Goal: Task Accomplishment & Management: Use online tool/utility

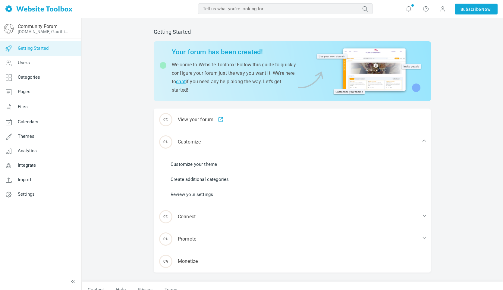
click at [458, 86] on div "Getting Started Your forum has been created! Welcome to Website Toolbox! Follow…" at bounding box center [293, 158] width 422 height 280
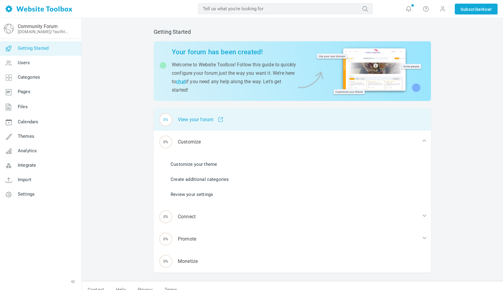
click at [221, 123] on div "0% View your forum" at bounding box center [292, 120] width 277 height 22
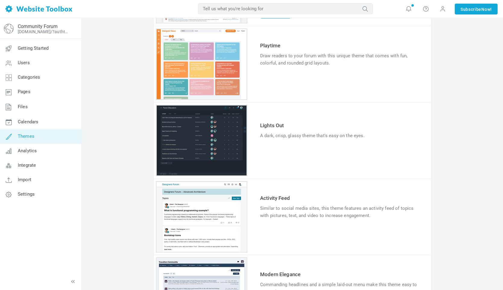
scroll to position [121, 0]
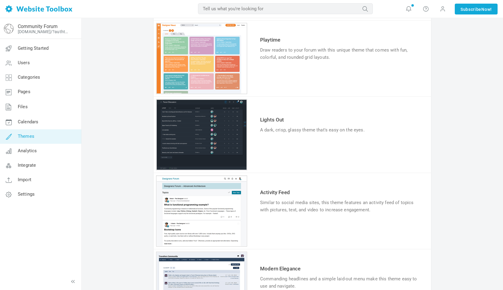
click at [278, 147] on link "Try & Customize" at bounding box center [282, 149] width 44 height 10
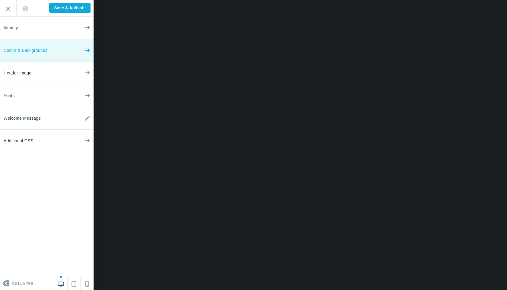
click at [84, 59] on link "Colors & Backgrounds" at bounding box center [46, 50] width 93 height 23
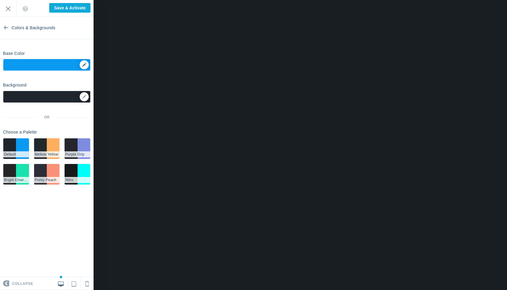
click at [84, 65] on div "▼" at bounding box center [46, 66] width 87 height 15
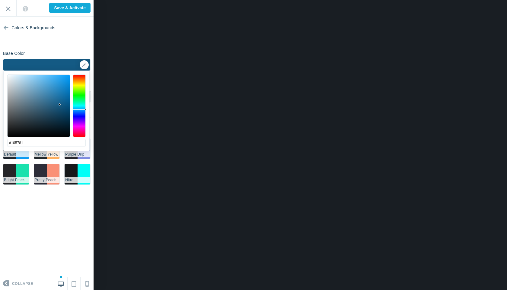
drag, startPoint x: 52, startPoint y: 93, endPoint x: 61, endPoint y: 104, distance: 13.9
click at [61, 105] on div at bounding box center [39, 106] width 62 height 62
click at [82, 119] on div at bounding box center [79, 105] width 13 height 63
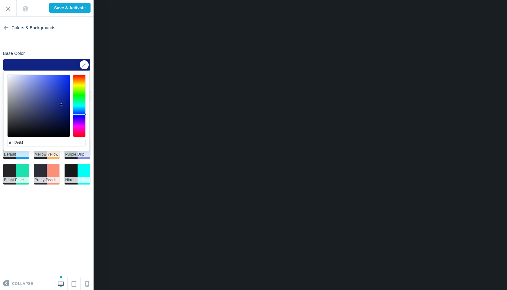
click at [80, 113] on div at bounding box center [79, 105] width 13 height 63
type input "#116a84"
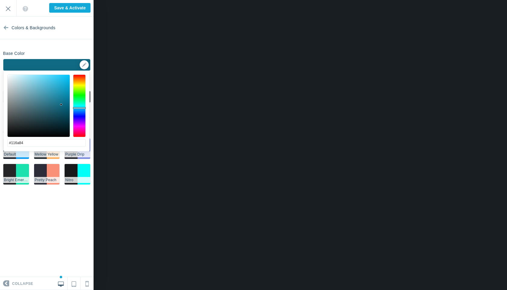
click at [75, 108] on div at bounding box center [79, 105] width 13 height 63
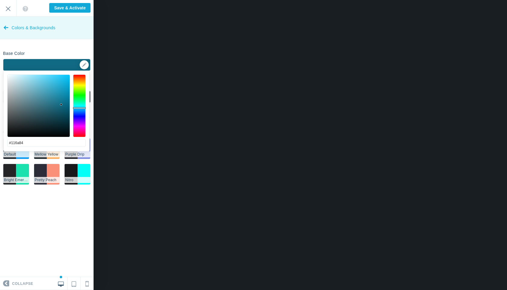
click at [8, 27] on icon at bounding box center [6, 26] width 5 height 23
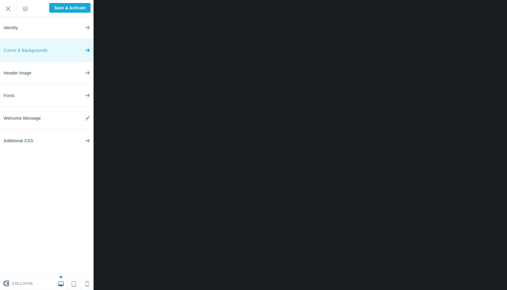
click at [48, 53] on link "Colors & Backgrounds" at bounding box center [46, 50] width 93 height 23
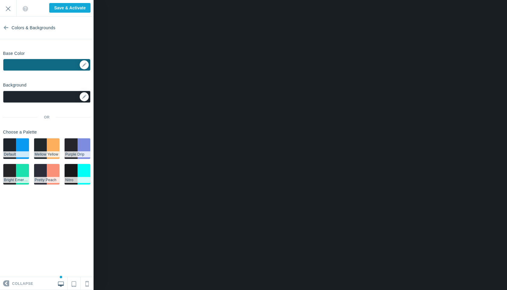
click at [55, 95] on div at bounding box center [46, 97] width 87 height 12
click at [85, 98] on icon at bounding box center [84, 97] width 4 height 4
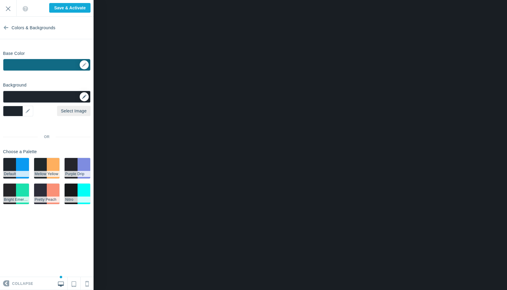
click at [86, 97] on icon at bounding box center [84, 97] width 4 height 4
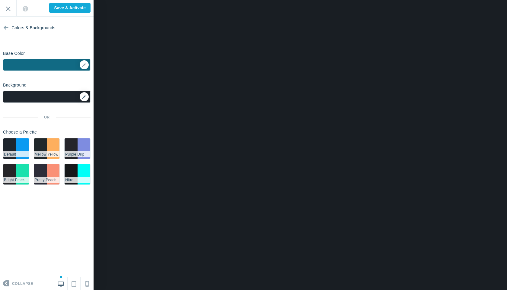
click at [82, 96] on icon at bounding box center [84, 97] width 4 height 4
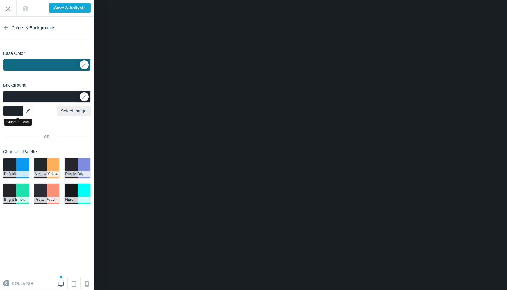
click at [23, 111] on div "▼" at bounding box center [18, 111] width 30 height 11
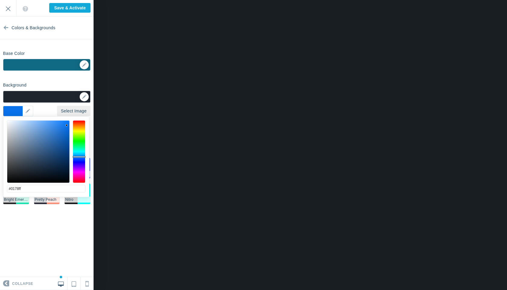
drag, startPoint x: 53, startPoint y: 148, endPoint x: 69, endPoint y: 119, distance: 32.8
click at [69, 121] on div at bounding box center [38, 152] width 62 height 62
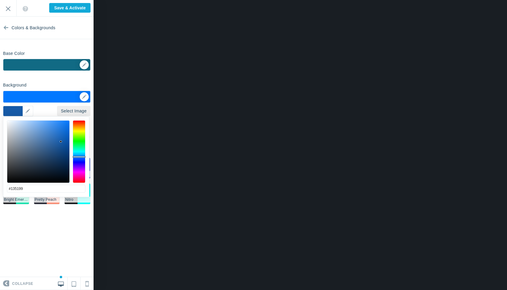
drag, startPoint x: 60, startPoint y: 129, endPoint x: 62, endPoint y: 145, distance: 15.8
click at [62, 145] on div at bounding box center [38, 152] width 62 height 62
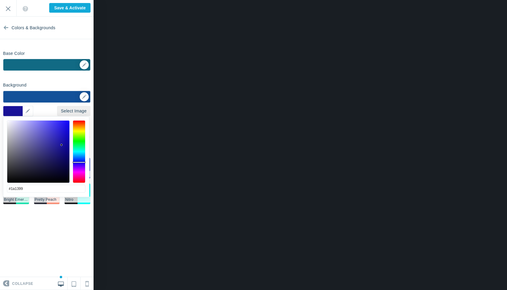
click at [83, 162] on div at bounding box center [79, 151] width 13 height 63
drag, startPoint x: 56, startPoint y: 137, endPoint x: 64, endPoint y: 126, distance: 13.6
click at [65, 125] on div at bounding box center [38, 152] width 62 height 62
click at [64, 131] on div at bounding box center [38, 152] width 62 height 62
click at [61, 139] on div at bounding box center [38, 152] width 62 height 62
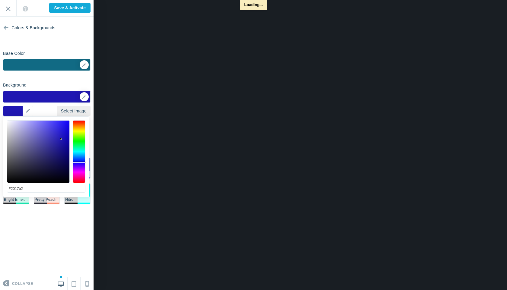
type input "#0c0765"
click at [65, 158] on div at bounding box center [38, 152] width 62 height 62
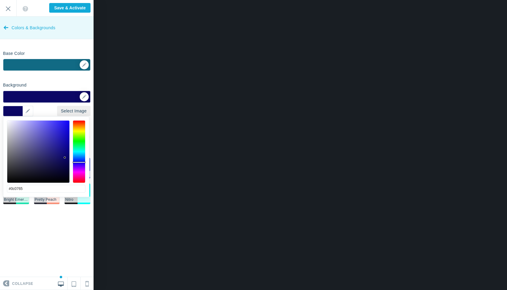
click at [3, 25] on link "Colors & Backgrounds" at bounding box center [46, 28] width 93 height 23
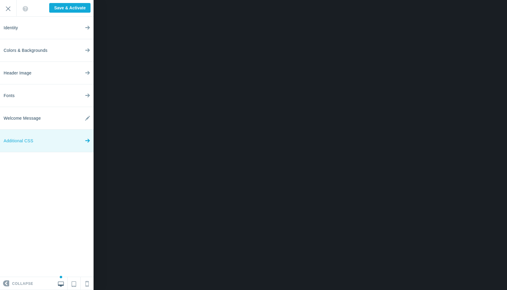
click at [70, 140] on link "Additional CSS" at bounding box center [46, 141] width 93 height 23
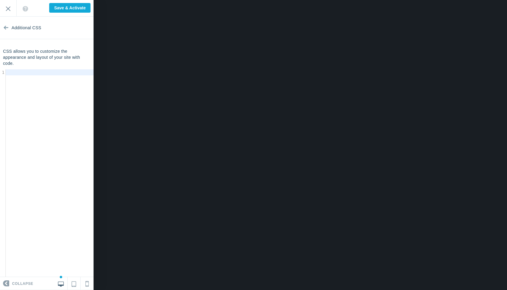
scroll to position [2, 0]
click at [46, 87] on div "​ x 1 ​" at bounding box center [51, 177] width 103 height 217
click at [40, 74] on pre "​" at bounding box center [50, 72] width 88 height 6
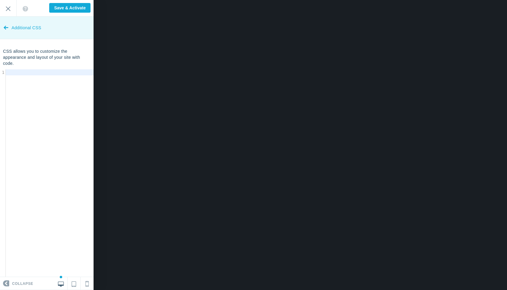
click at [9, 24] on link "Additional CSS" at bounding box center [46, 28] width 93 height 23
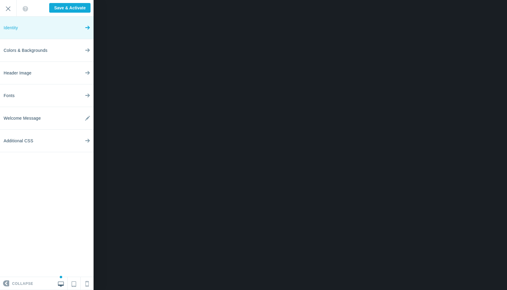
click at [51, 34] on link "Identity" at bounding box center [46, 28] width 93 height 23
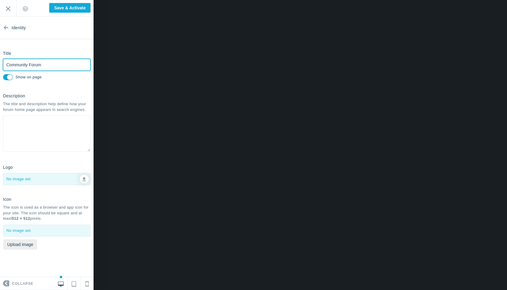
drag, startPoint x: 49, startPoint y: 66, endPoint x: 2, endPoint y: 63, distance: 47.4
click at [1, 64] on div "Title Community Forum Please fill out this field. Show on page" at bounding box center [46, 64] width 93 height 33
type input "Unblocked Games 97"
click at [52, 229] on div at bounding box center [46, 230] width 87 height 11
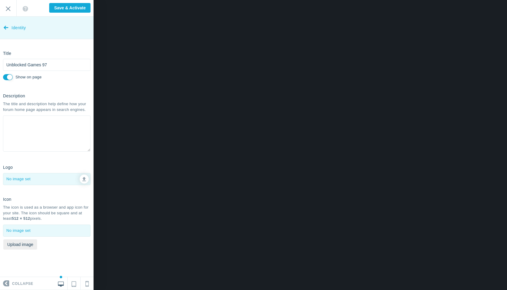
click at [1, 27] on link "Identity" at bounding box center [46, 28] width 93 height 23
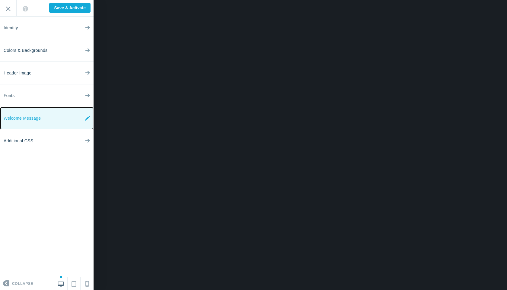
click at [84, 118] on link "Welcome Message" at bounding box center [46, 118] width 93 height 23
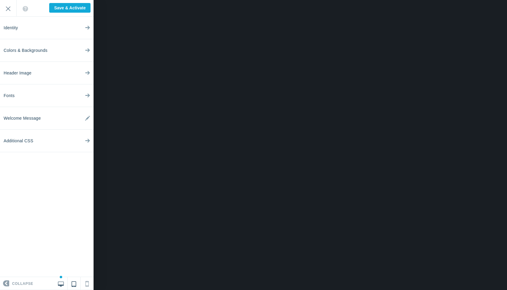
click at [74, 288] on link at bounding box center [74, 283] width 13 height 13
click at [78, 286] on link at bounding box center [74, 283] width 13 height 13
click at [87, 285] on icon at bounding box center [86, 282] width 3 height 8
click at [64, 279] on link at bounding box center [61, 283] width 13 height 13
click at [10, 9] on input "Exit" at bounding box center [8, 8] width 16 height 17
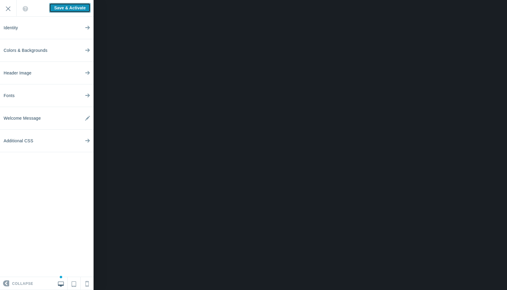
click at [86, 7] on input "Save & Activate" at bounding box center [69, 8] width 41 height 10
type input "Saving..."
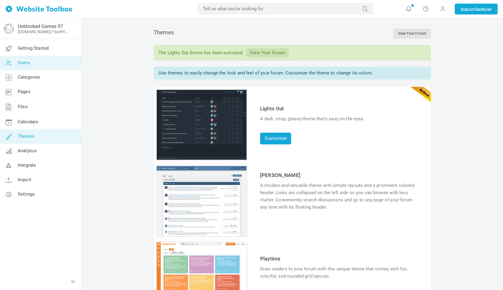
click at [42, 67] on link "Users" at bounding box center [41, 63] width 82 height 14
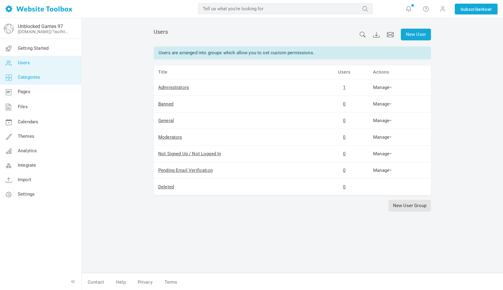
click at [42, 71] on link "Categories" at bounding box center [41, 77] width 82 height 14
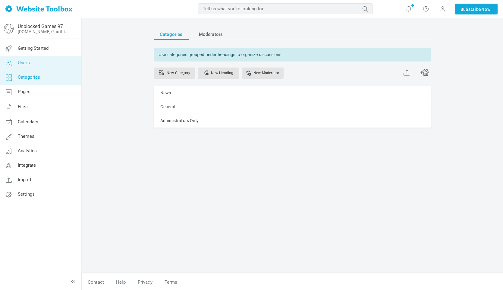
click at [38, 65] on link "Users" at bounding box center [41, 63] width 82 height 14
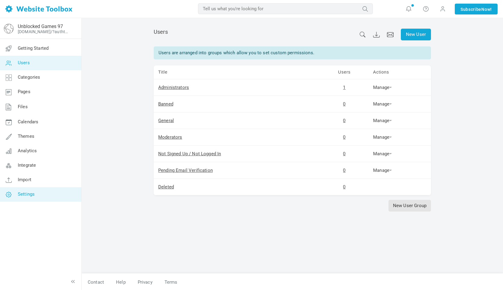
click at [45, 196] on link "Settings" at bounding box center [41, 194] width 82 height 14
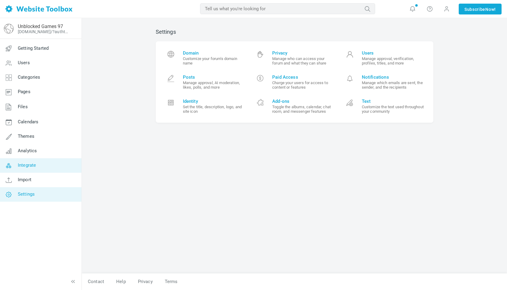
click at [52, 168] on link "Integrate" at bounding box center [41, 165] width 82 height 14
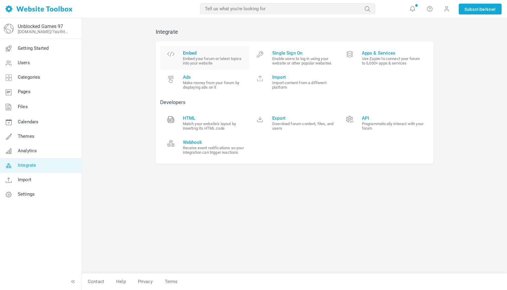
click at [211, 52] on span "Embed" at bounding box center [214, 52] width 62 height 5
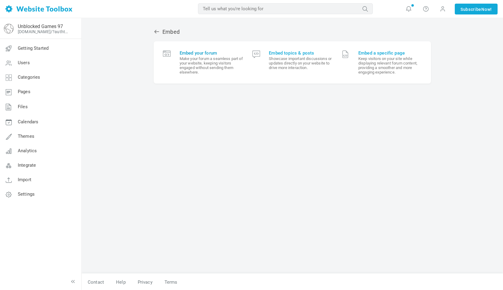
click at [229, 73] on small "Make your forum a seamless part of your website, keeping visitors engaged witho…" at bounding box center [212, 65] width 64 height 18
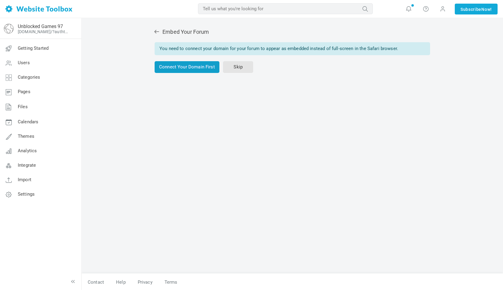
click at [200, 67] on link "Connect Your Domain First" at bounding box center [187, 67] width 65 height 12
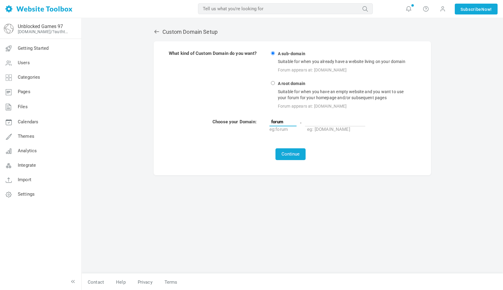
click at [290, 118] on input "forum" at bounding box center [283, 121] width 27 height 9
click at [292, 120] on input "forum" at bounding box center [283, 121] width 27 height 9
type input "f"
click at [327, 122] on input "text" at bounding box center [335, 121] width 60 height 9
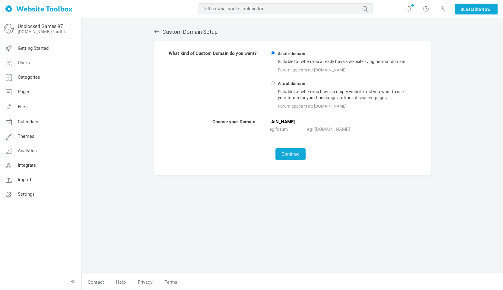
scroll to position [0, 0]
click at [291, 124] on input "sites.google.com" at bounding box center [283, 121] width 27 height 9
type input "sites.google.com/view/"
click at [323, 121] on input "text" at bounding box center [335, 121] width 60 height 9
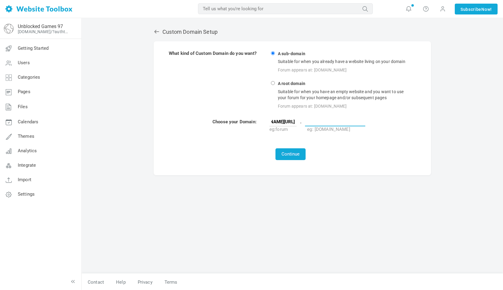
scroll to position [0, 0]
type input "unblockedgames-97"
click at [292, 144] on td at bounding box center [291, 141] width 245 height 14
click at [292, 150] on button "Continue" at bounding box center [291, 154] width 30 height 12
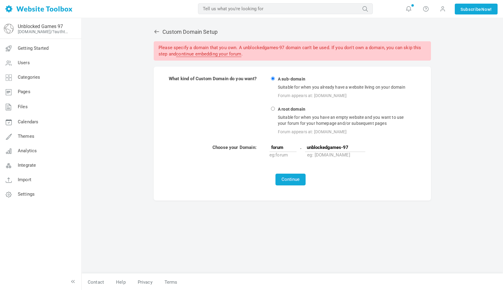
click at [225, 55] on link "continue embedding your forum" at bounding box center [208, 54] width 65 height 6
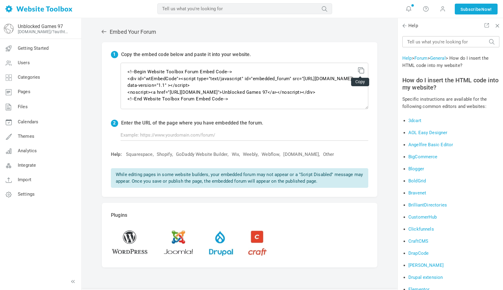
click at [359, 69] on icon at bounding box center [360, 69] width 4 height 4
click at [106, 30] on icon at bounding box center [104, 32] width 6 height 6
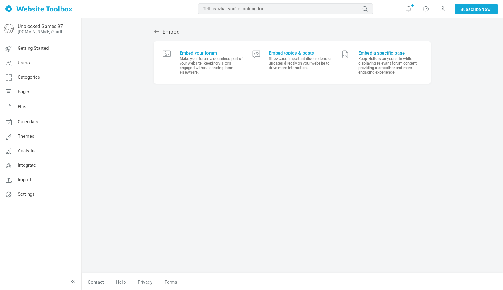
click at [368, 75] on link "Embed a specific page Keep visitors on your site while displaying relevant foru…" at bounding box center [382, 62] width 90 height 33
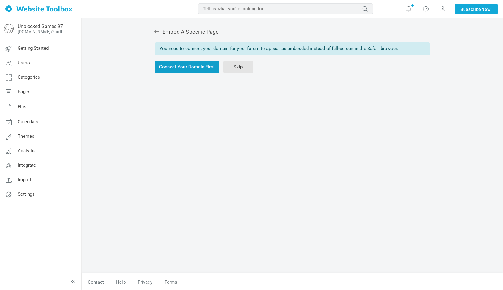
click at [173, 69] on link "Connect Your Domain First" at bounding box center [187, 67] width 65 height 12
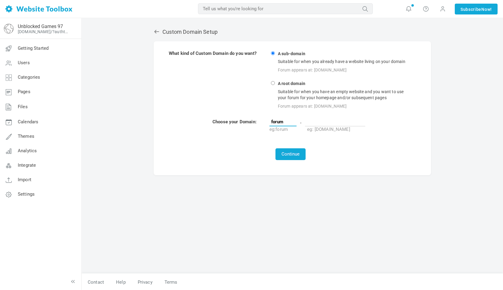
click at [296, 122] on input "forum" at bounding box center [283, 121] width 27 height 9
type input "f"
type input "chatroom"
click at [315, 120] on input "text" at bounding box center [335, 121] width 60 height 9
click at [308, 121] on input "unblockedgames-97" at bounding box center [335, 121] width 60 height 9
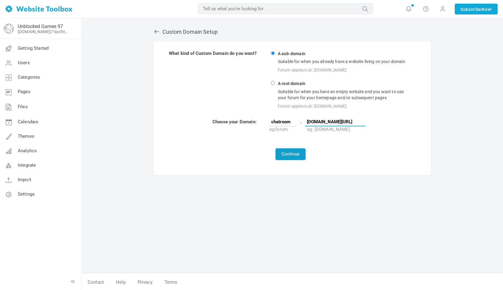
type input "[DOMAIN_NAME][URL]"
click at [295, 154] on button "Continue" at bounding box center [291, 154] width 30 height 12
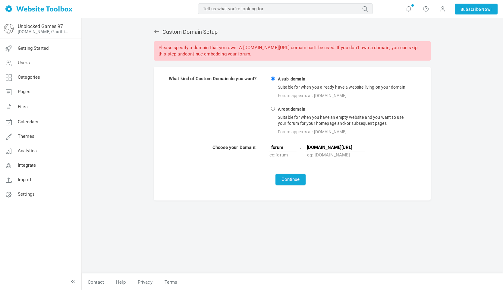
click at [271, 57] on div "Please specify a domain that you own. A [DOMAIN_NAME][URL] domain can't be used…" at bounding box center [292, 51] width 277 height 20
click at [250, 55] on link "continue embedding your forum" at bounding box center [217, 54] width 65 height 6
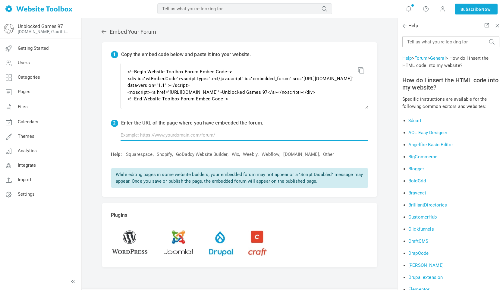
click at [182, 130] on input "text" at bounding box center [245, 134] width 248 height 11
click at [334, 152] on link "Other" at bounding box center [328, 154] width 11 height 6
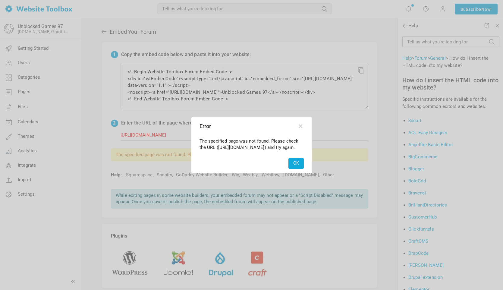
click at [292, 167] on button "OK" at bounding box center [296, 163] width 15 height 11
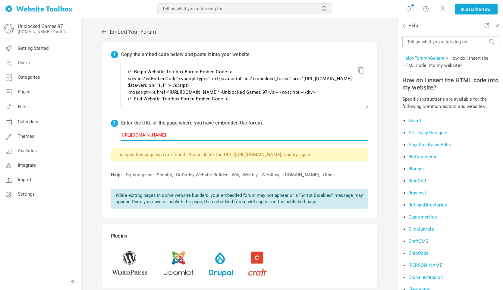
click at [232, 131] on input "[URL][DOMAIN_NAME]" at bounding box center [245, 134] width 248 height 11
click at [232, 141] on div "1 Copy the embed code below and paste it into your website. <!--Begin Website T…" at bounding box center [240, 130] width 276 height 176
click at [196, 130] on input "[URL][DOMAIN_NAME]" at bounding box center [245, 134] width 248 height 11
click at [182, 135] on input "[URL][DOMAIN_NAME]" at bounding box center [245, 134] width 248 height 11
type input "[URL][DOMAIN_NAME]"
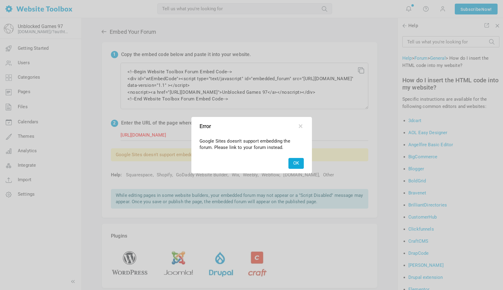
click at [296, 161] on button "OK" at bounding box center [296, 163] width 15 height 11
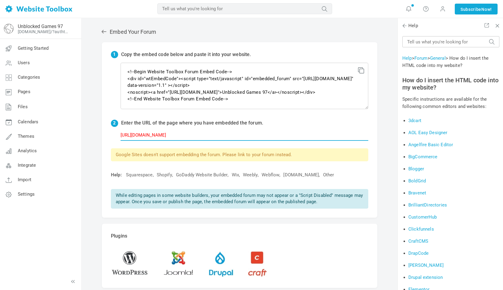
drag, startPoint x: 254, startPoint y: 135, endPoint x: 110, endPoint y: 130, distance: 144.0
click at [110, 130] on div "1 Copy the embed code below and paste it into your website. <!--Begin Website T…" at bounding box center [240, 130] width 276 height 176
click at [303, 127] on form "2 Enter the URL of the page where you have embedded the forum. [URL][DOMAIN_NAM…" at bounding box center [240, 130] width 258 height 21
